Goal: Task Accomplishment & Management: Complete application form

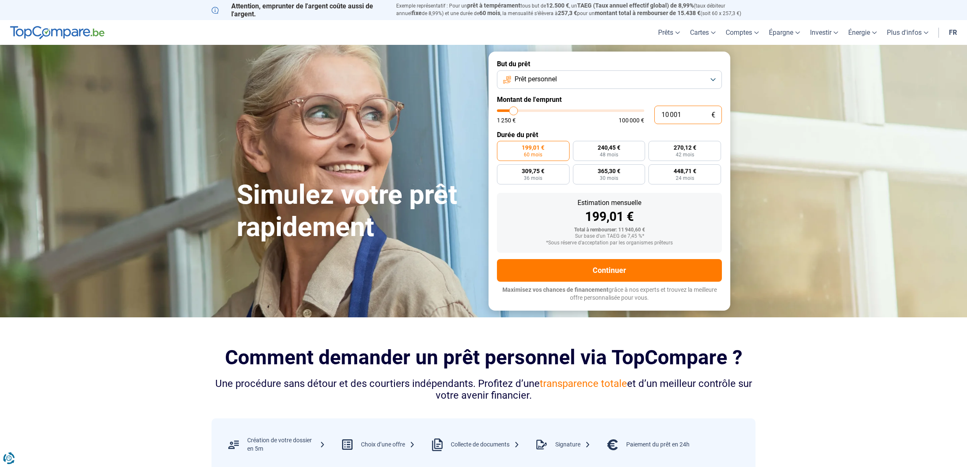
click at [686, 116] on input "10 001" at bounding box center [688, 115] width 68 height 18
type input "1"
type input "1250"
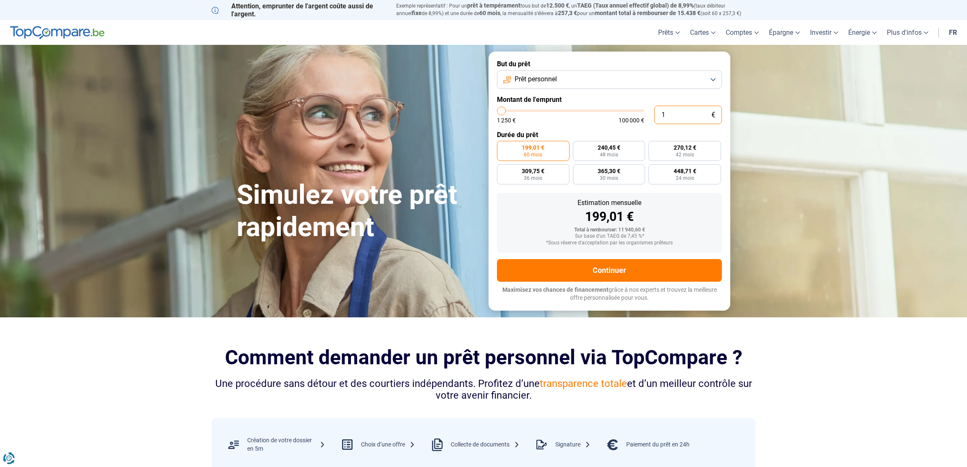
type input "15"
type input "1250"
type input "150"
type input "1250"
type input "1 500"
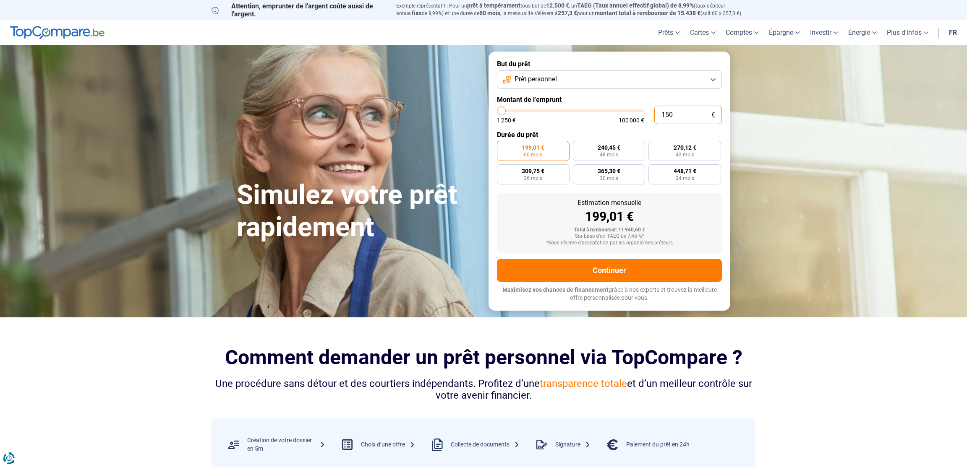
type input "1500"
type input "15 000"
type input "15000"
click at [680, 115] on input "15 000" at bounding box center [688, 115] width 68 height 18
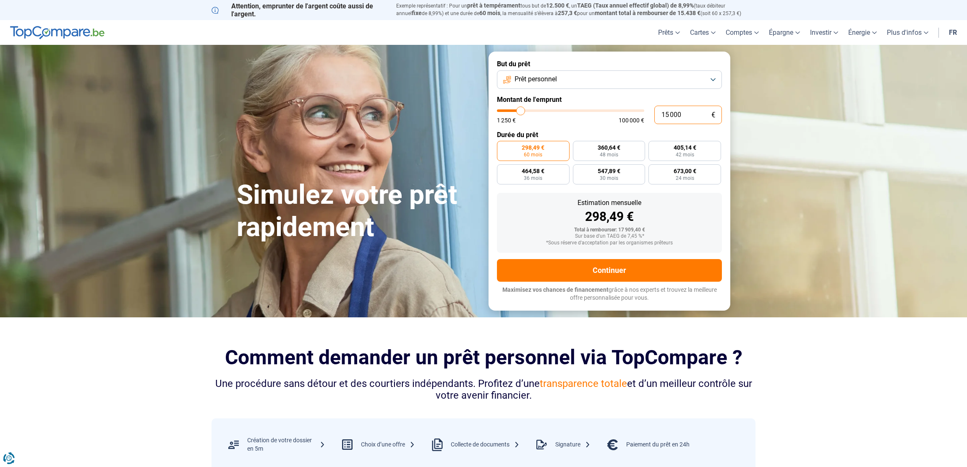
type input "1"
type input "1250"
type input "12"
type input "1250"
type input "125"
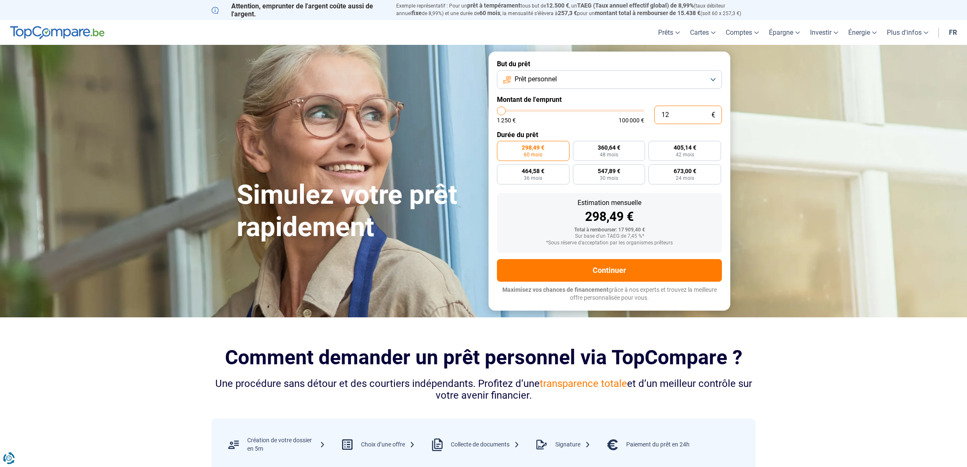
type input "1250"
type input "12 500"
type input "12500"
click at [590, 123] on div "1 250 € 100 000 €" at bounding box center [570, 120] width 147 height 6
type input "12 750"
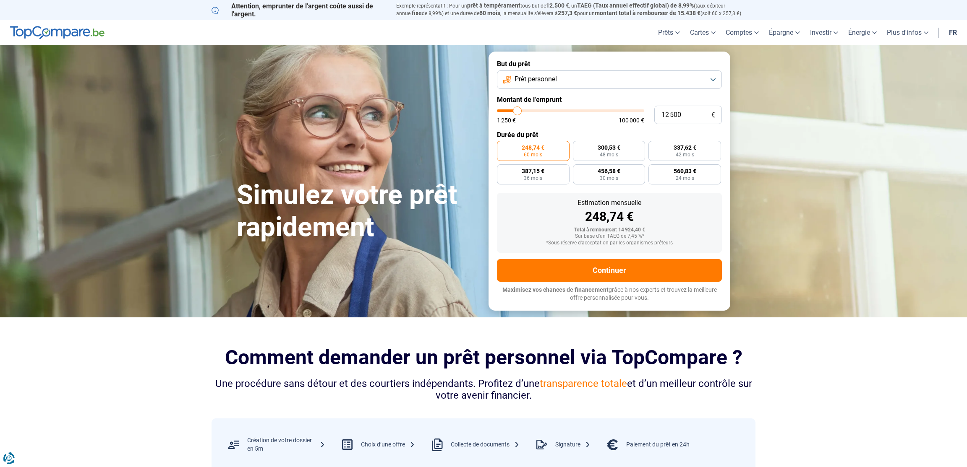
type input "12750"
type input "13 000"
type input "13000"
type input "13 250"
type input "13250"
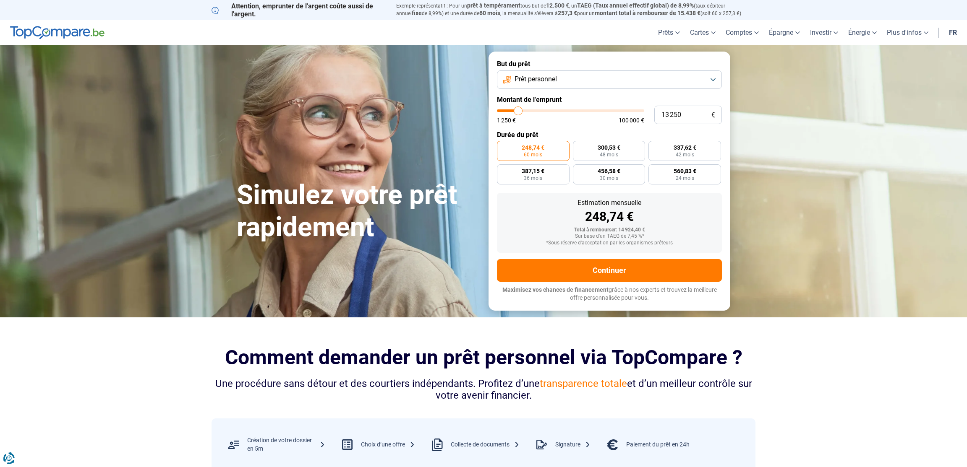
type input "13 500"
type input "13500"
type input "14 000"
type input "14000"
type input "14 750"
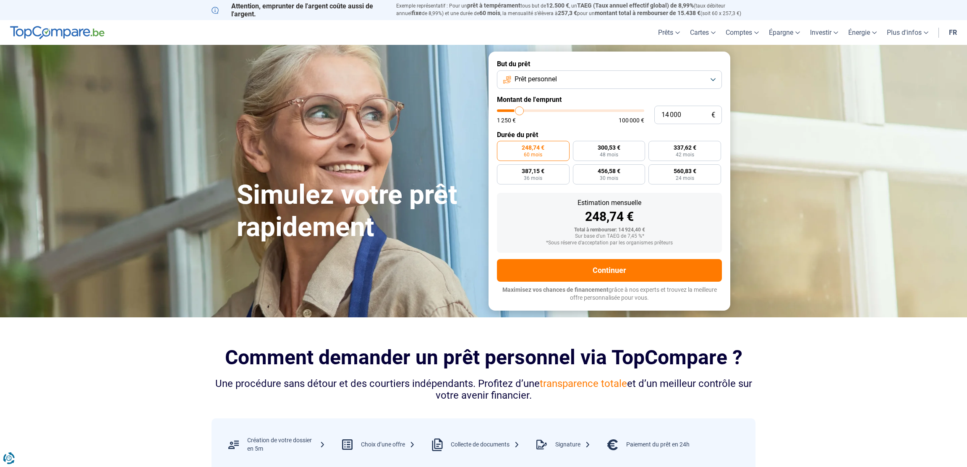
type input "14750"
type input "15 750"
type input "15750"
type input "16 250"
type input "16250"
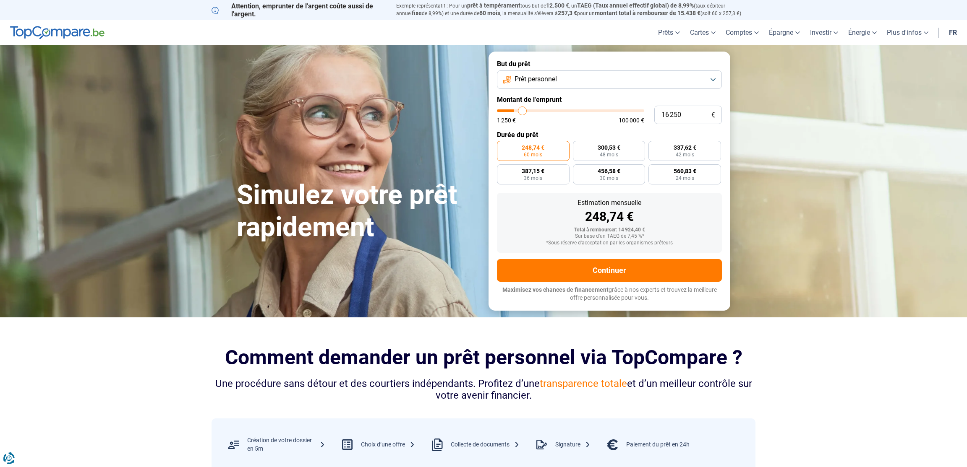
type input "16 750"
type input "16750"
type input "17 000"
type input "17000"
type input "17 250"
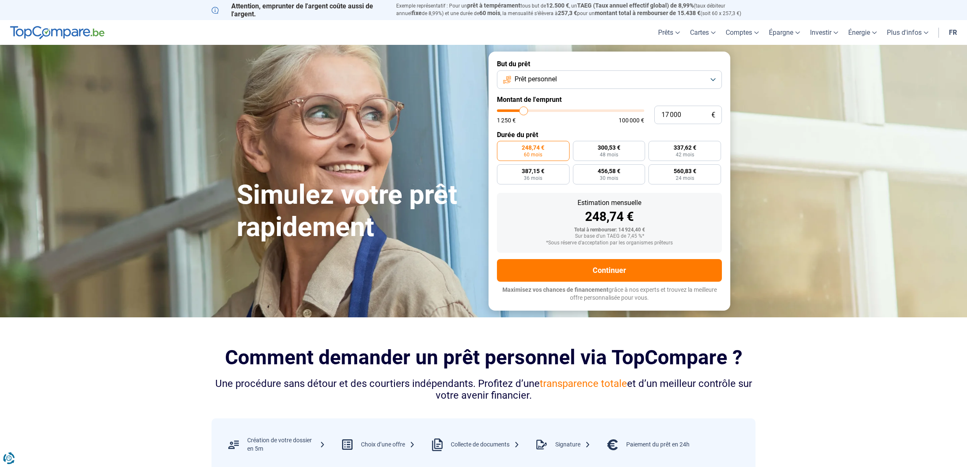
type input "17250"
type input "17 500"
type input "17500"
type input "17 750"
type input "17750"
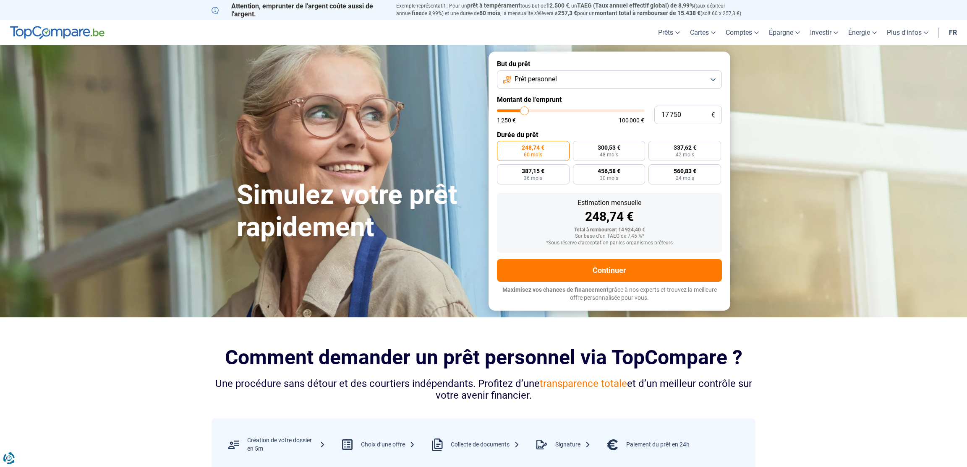
type input "18 000"
type input "18000"
type input "18 250"
type input "18250"
type input "18 500"
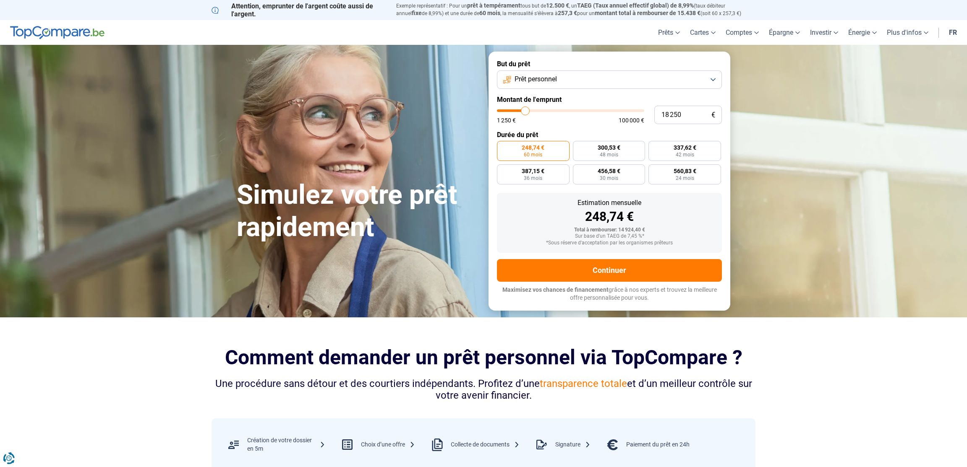
type input "18500"
type input "18 750"
type input "18750"
type input "19 250"
type input "19250"
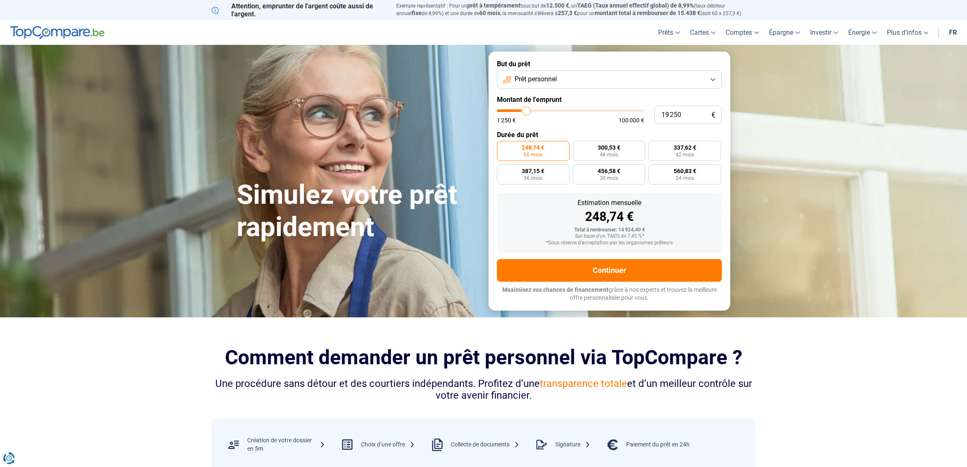
type input "19 500"
type input "19500"
type input "19 750"
type input "19750"
type input "19 250"
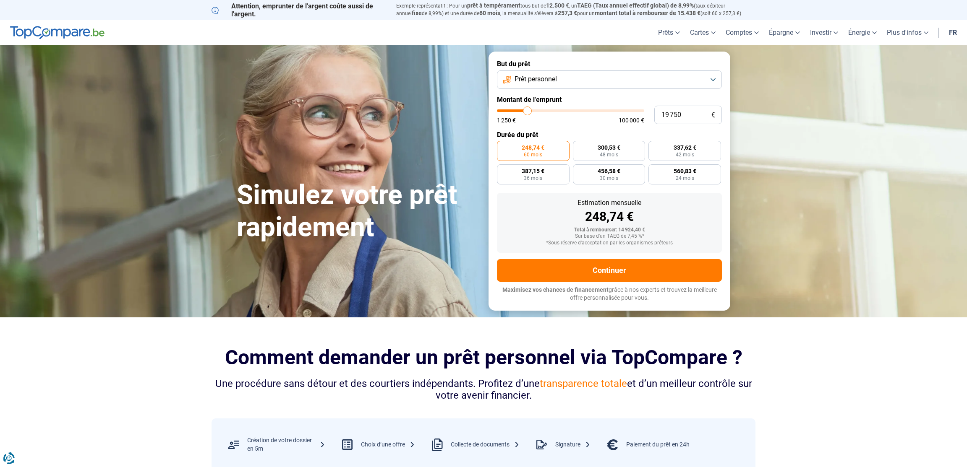
type input "19250"
type input "19 000"
type input "19000"
type input "18 750"
type input "18750"
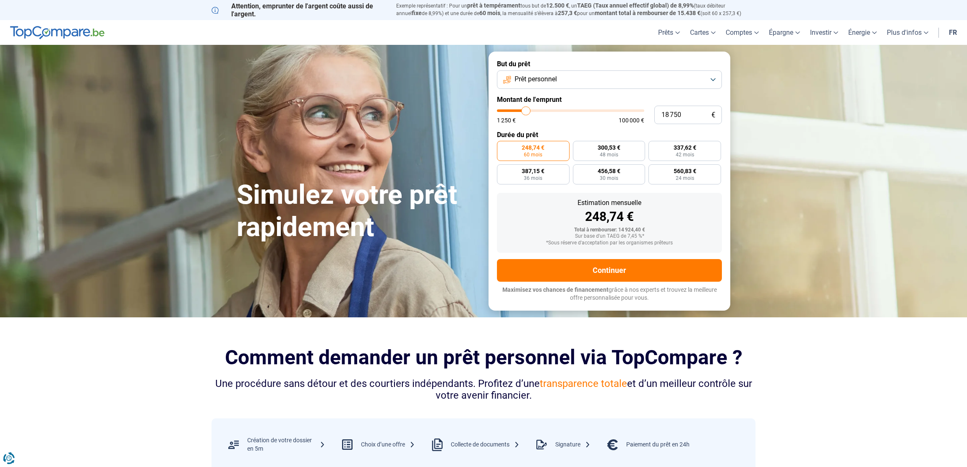
type input "18 000"
type input "18000"
type input "17 500"
type input "17500"
type input "17 000"
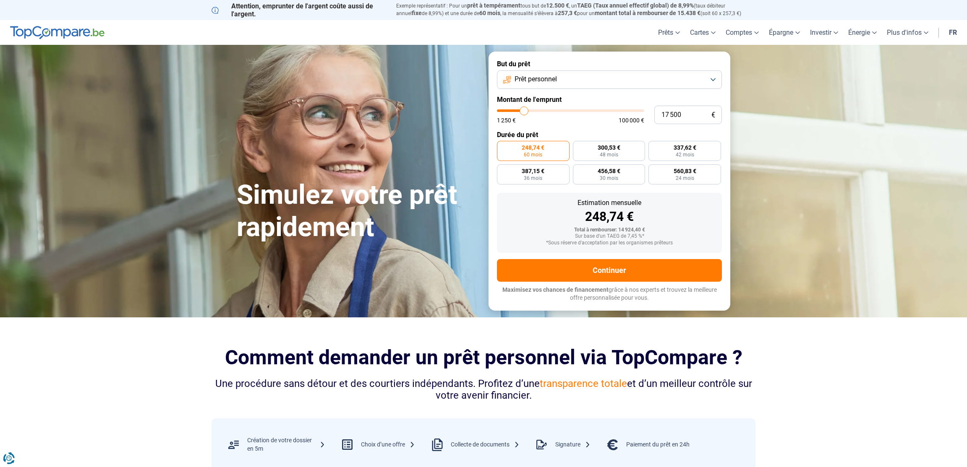
type input "17000"
type input "16 750"
type input "16750"
type input "16 250"
type input "16250"
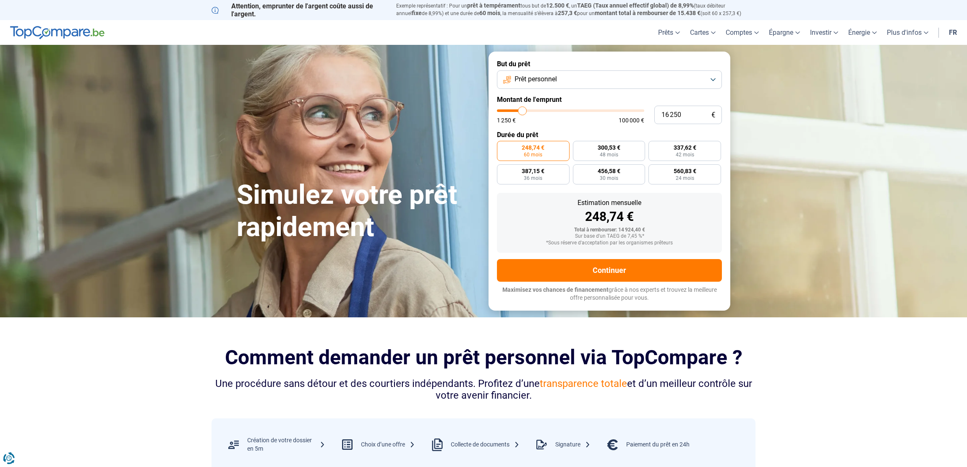
type input "16 000"
type input "16000"
type input "15 750"
type input "15750"
type input "15 500"
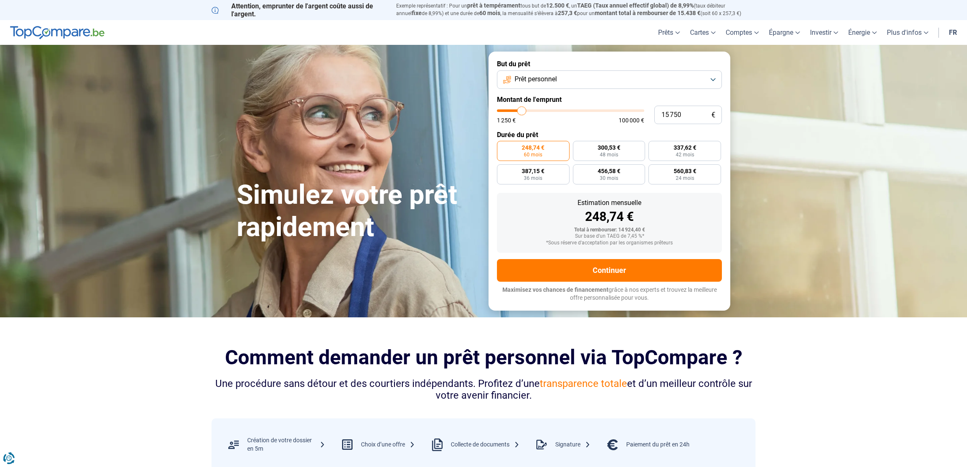
type input "15500"
type input "14 750"
type input "14750"
type input "14 500"
type input "14500"
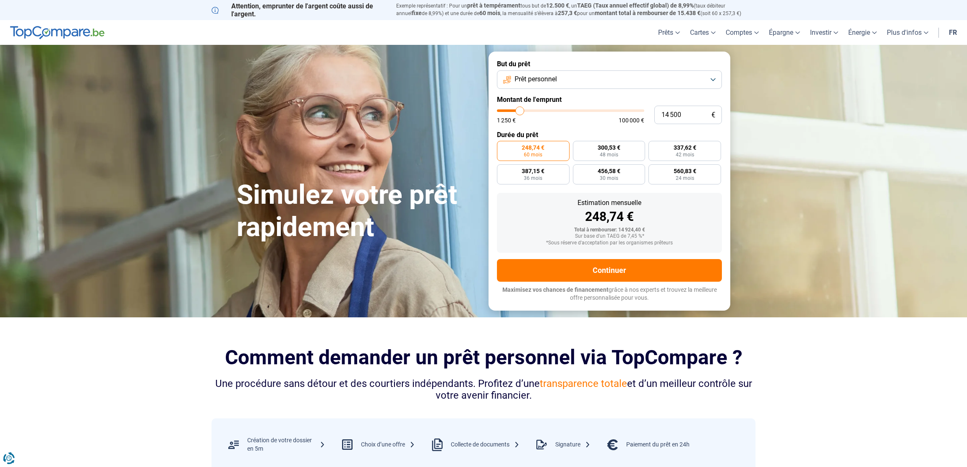
type input "14 250"
type input "14250"
type input "14 000"
type input "14000"
type input "13 750"
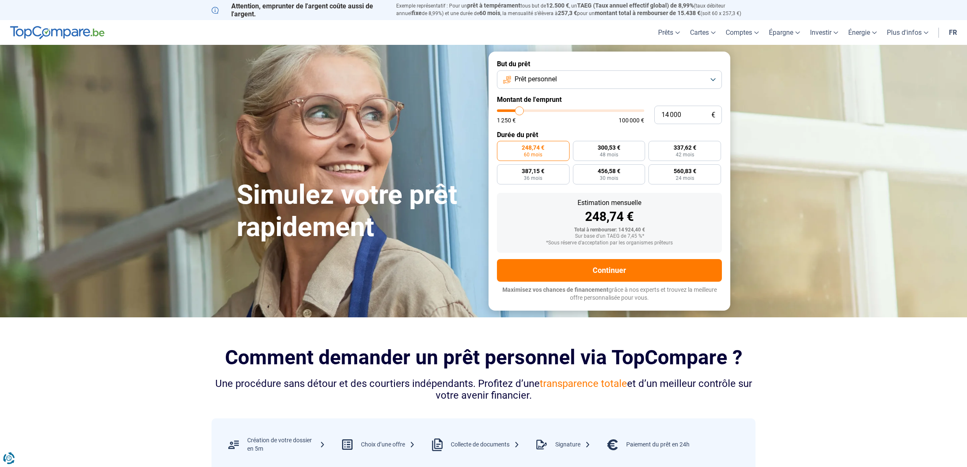
type input "13750"
type input "13 500"
type input "13500"
type input "13 250"
type input "13250"
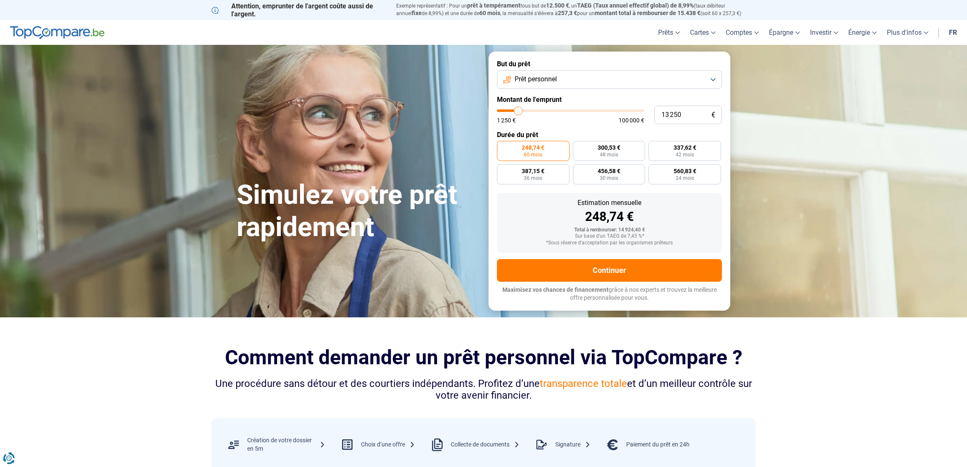
type input "13 000"
type input "13000"
type input "12 750"
type input "12750"
type input "12 250"
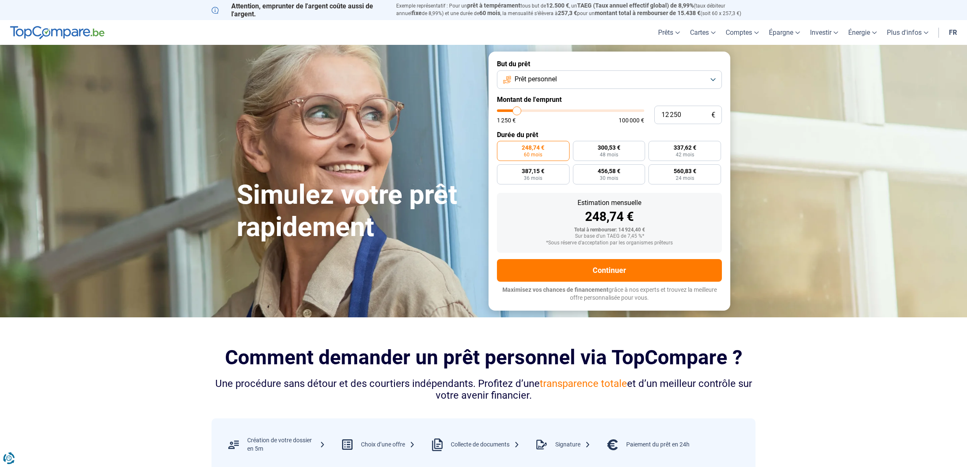
type input "12250"
click at [517, 111] on input "range" at bounding box center [570, 111] width 147 height 3
click at [682, 119] on input "12 250" at bounding box center [688, 115] width 68 height 18
click at [683, 119] on input "12 250" at bounding box center [688, 115] width 68 height 18
type input "1"
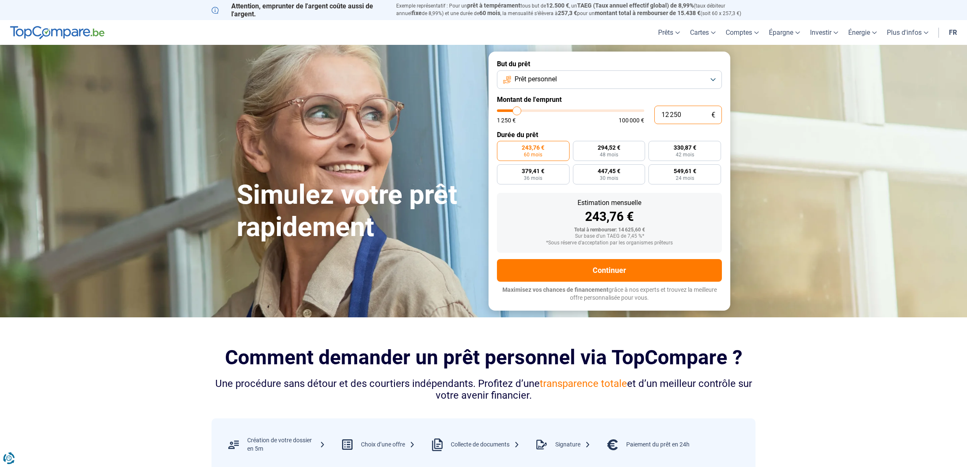
type input "1250"
type input "12"
type input "1250"
type input "125"
type input "1250"
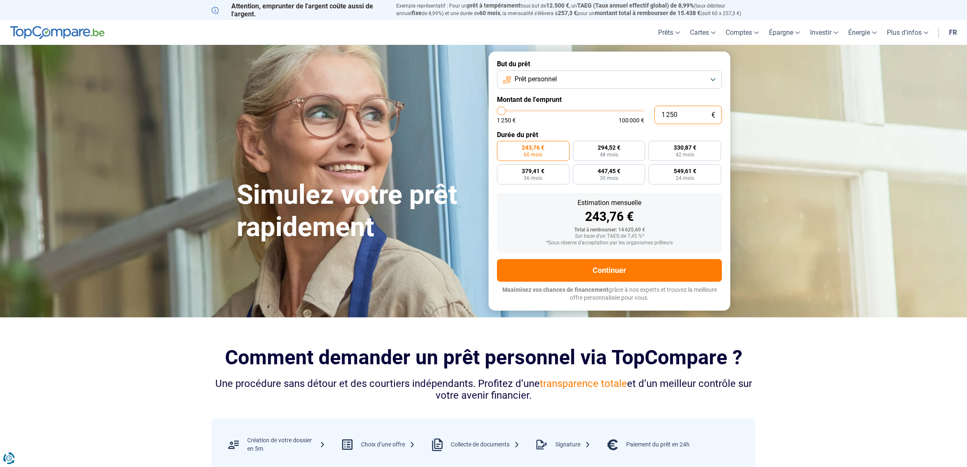
type input "12 500"
type input "12500"
type input "12 500"
click at [568, 76] on button "Prêt personnel" at bounding box center [609, 79] width 225 height 18
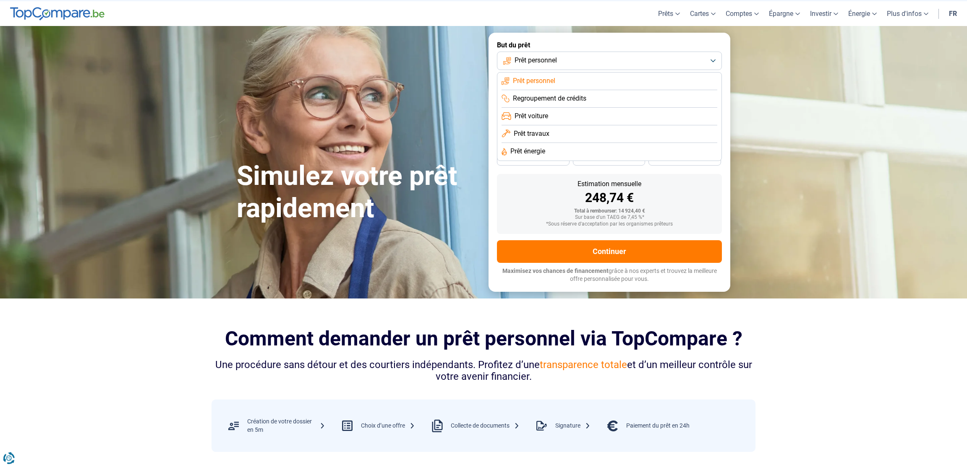
scroll to position [30, 0]
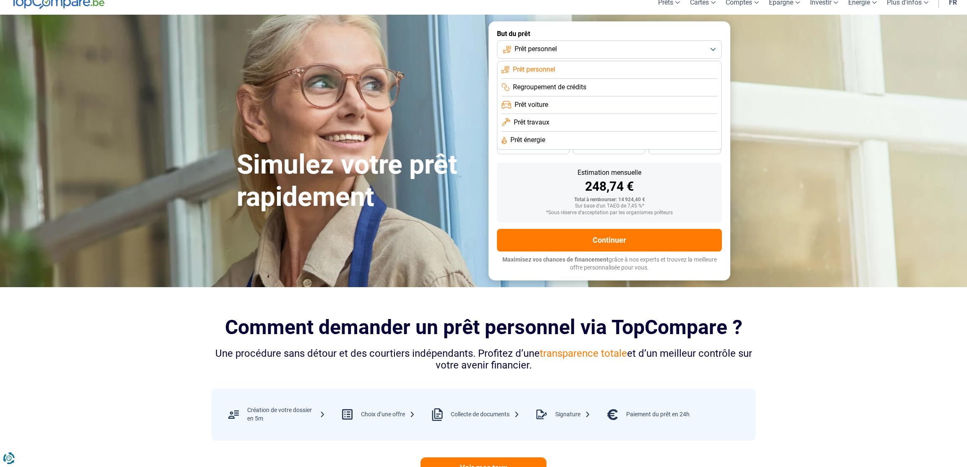
click at [522, 195] on div "Estimation mensuelle 248,74 € Total à rembourser: 14 924,40 € Sur base d'un TAE…" at bounding box center [609, 193] width 225 height 60
